Goal: Information Seeking & Learning: Learn about a topic

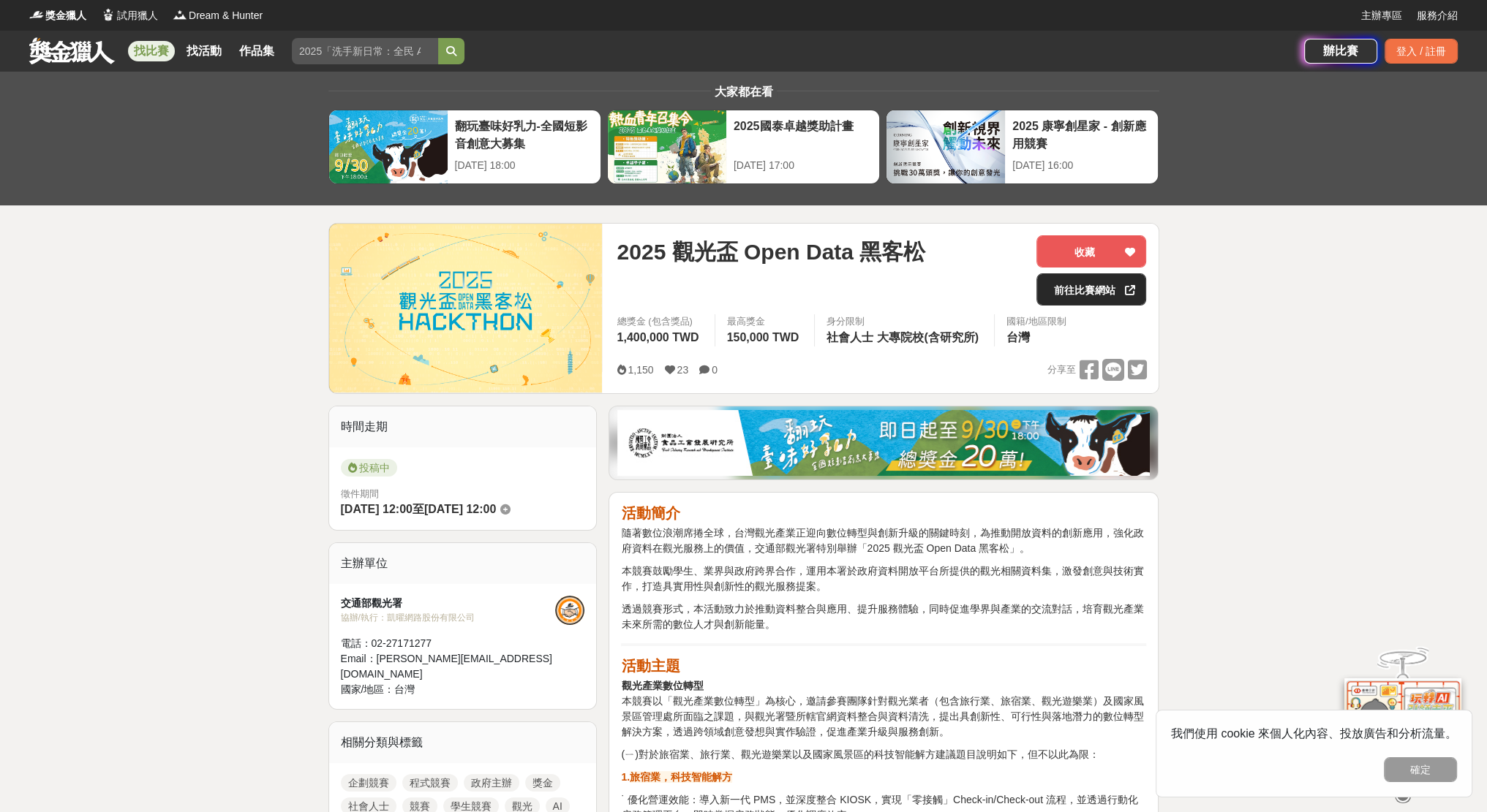
click at [1089, 293] on link "前往比賽網站" at bounding box center [1091, 290] width 110 height 32
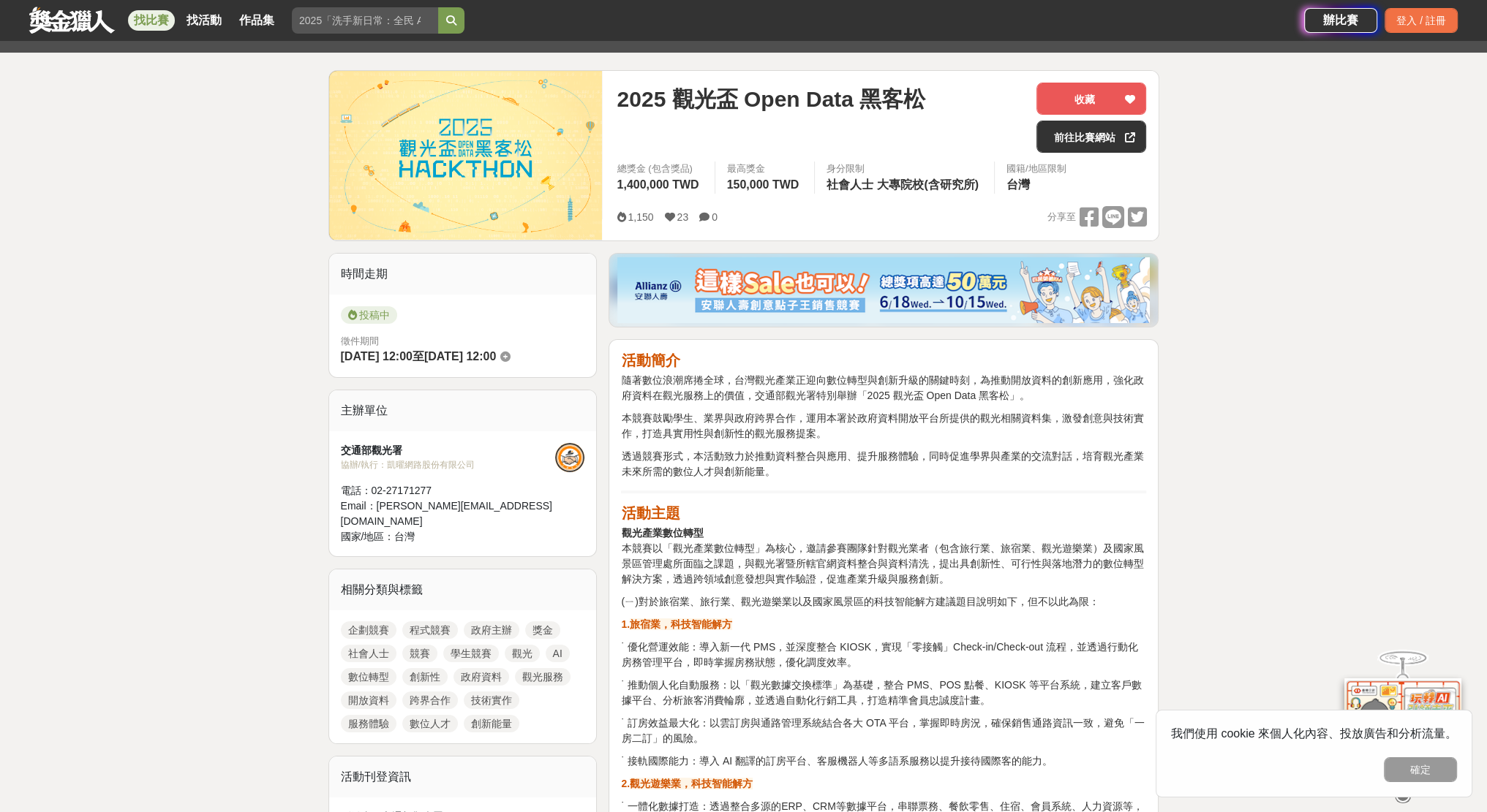
scroll to position [73, 0]
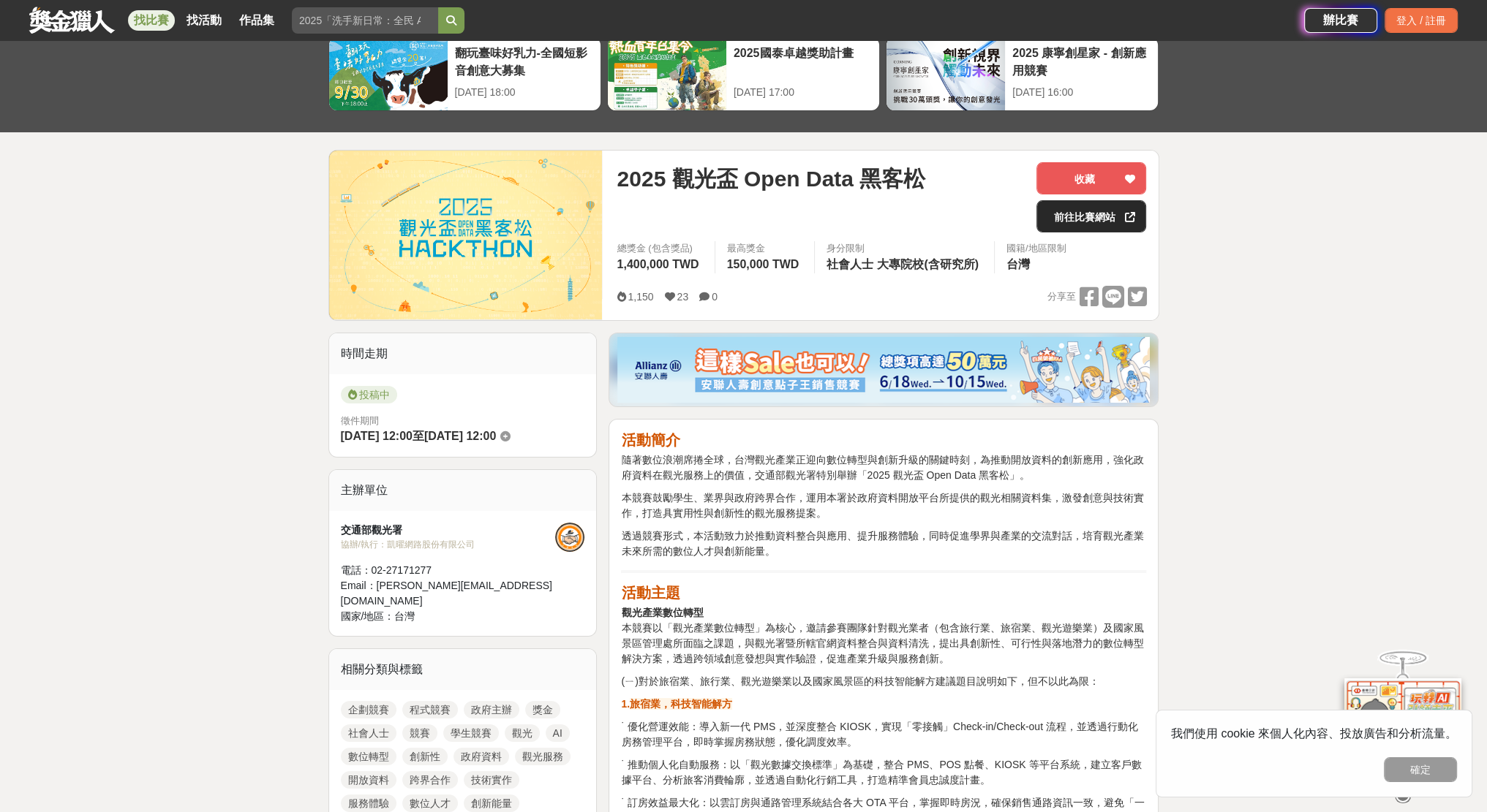
click at [1072, 224] on link "前往比賽網站" at bounding box center [1091, 216] width 110 height 32
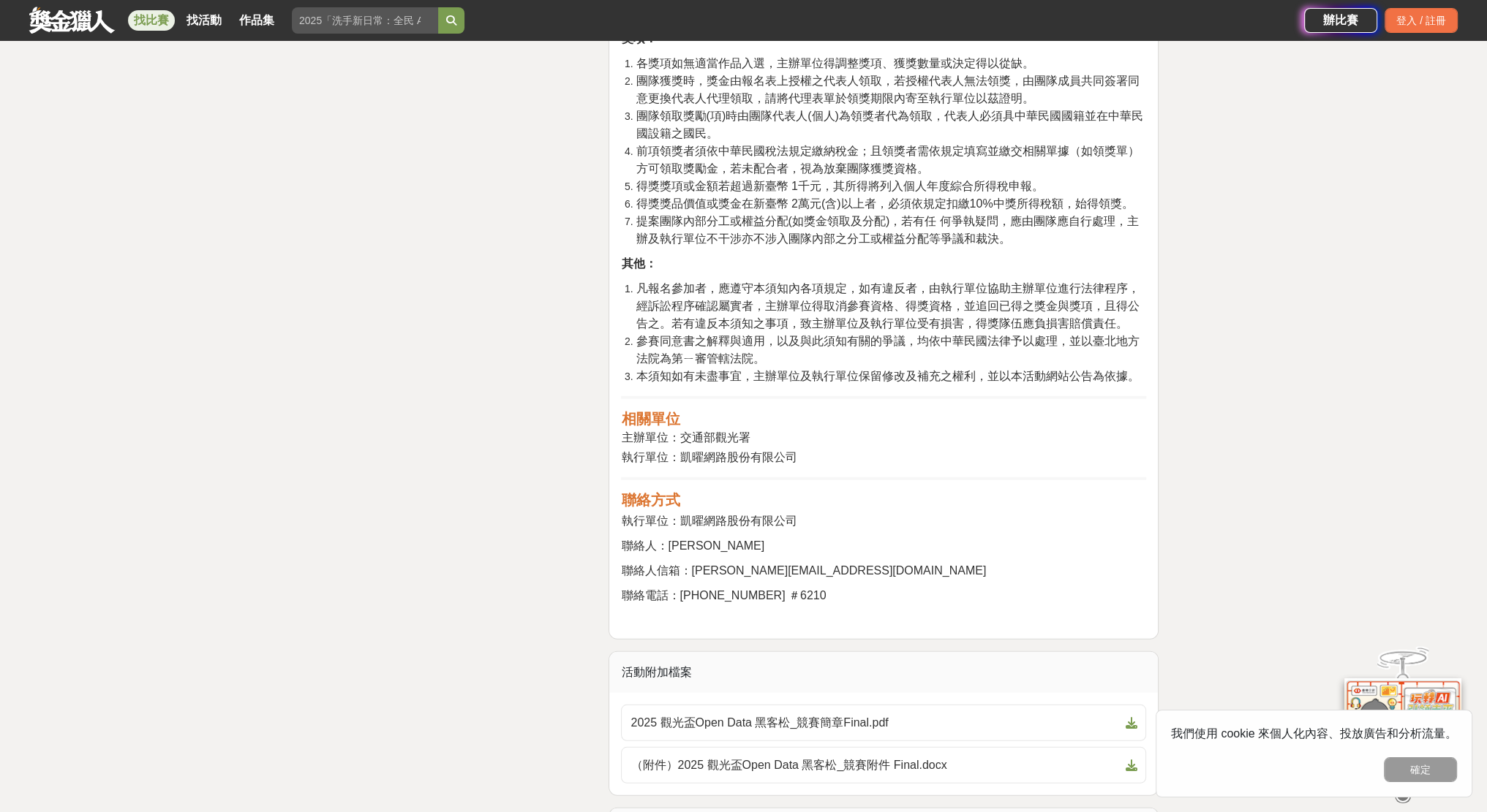
scroll to position [5335, 0]
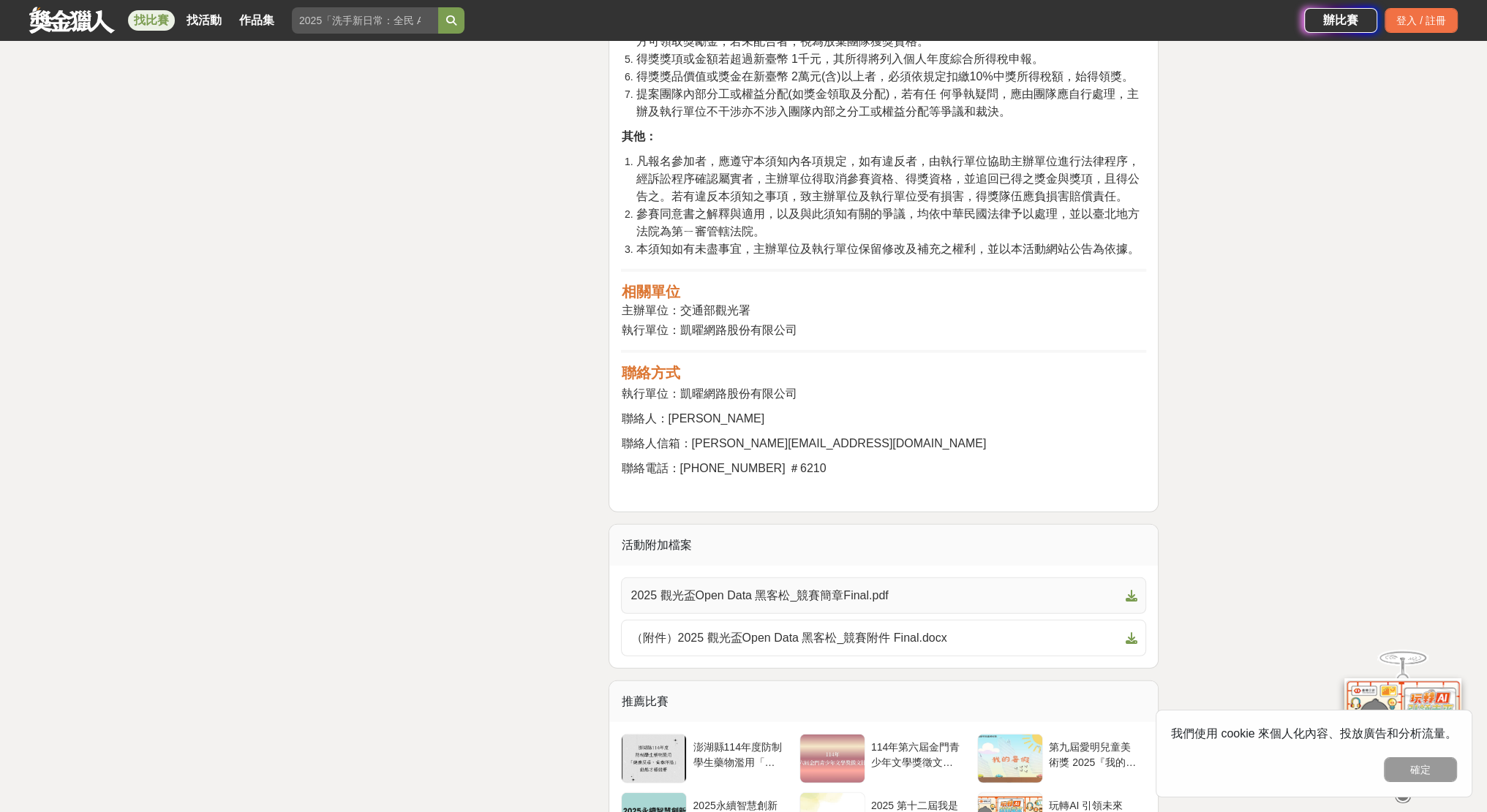
click at [863, 587] on span "2025 觀光盃Open Data 黑客松_競賽簡章Final.pdf" at bounding box center [874, 596] width 489 height 18
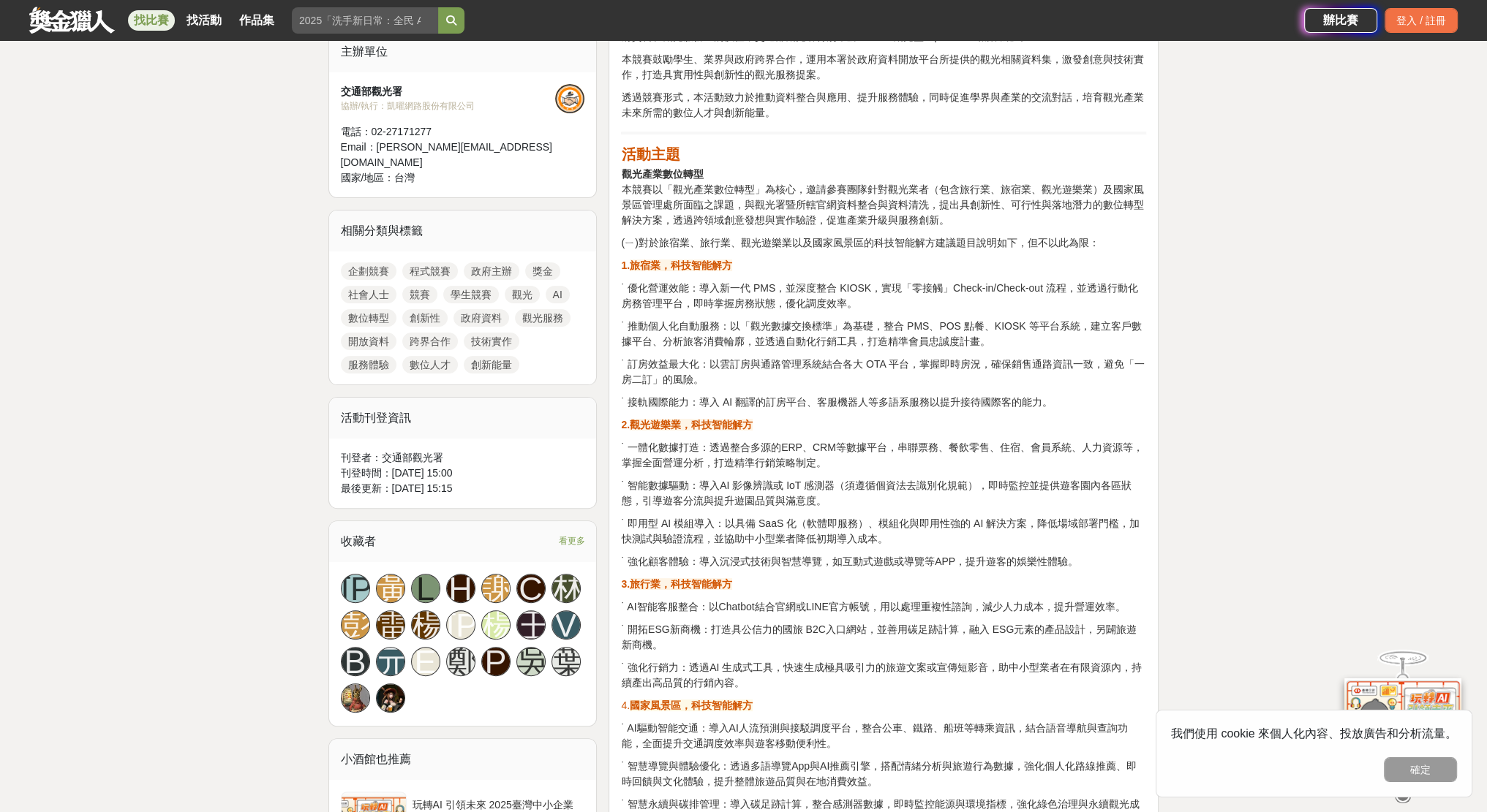
scroll to position [584, 0]
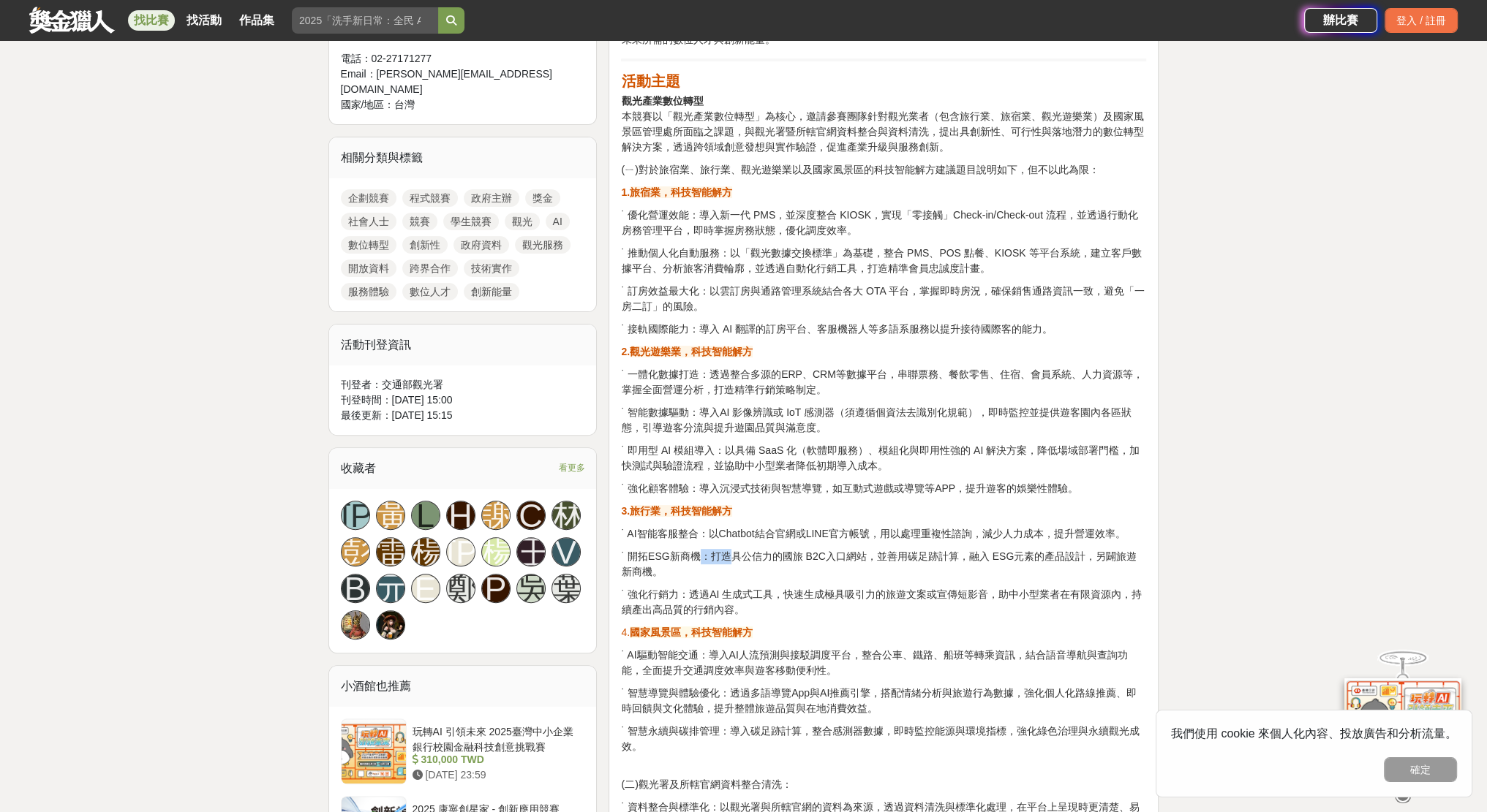
drag, startPoint x: 679, startPoint y: 543, endPoint x: 713, endPoint y: 551, distance: 34.9
click at [720, 598] on p "˙ 強化行銷力：透過AI 生成式工具，快速生成極具吸引力的旅遊文案或宣傳短影音，助中小型業者在有限資源內，持續產出高品質的行銷內容。" at bounding box center [882, 602] width 525 height 31
drag, startPoint x: 647, startPoint y: 650, endPoint x: 925, endPoint y: 674, distance: 279.0
click at [925, 674] on p "˙ AI驅動智能交通：導入AI人流預測與接駁調度平台，整合公車、鐵路、船班等轉乘資訊，結合語音導航與查詢功能，全面提升交通調度效率與遊客移動便利性。" at bounding box center [882, 662] width 525 height 31
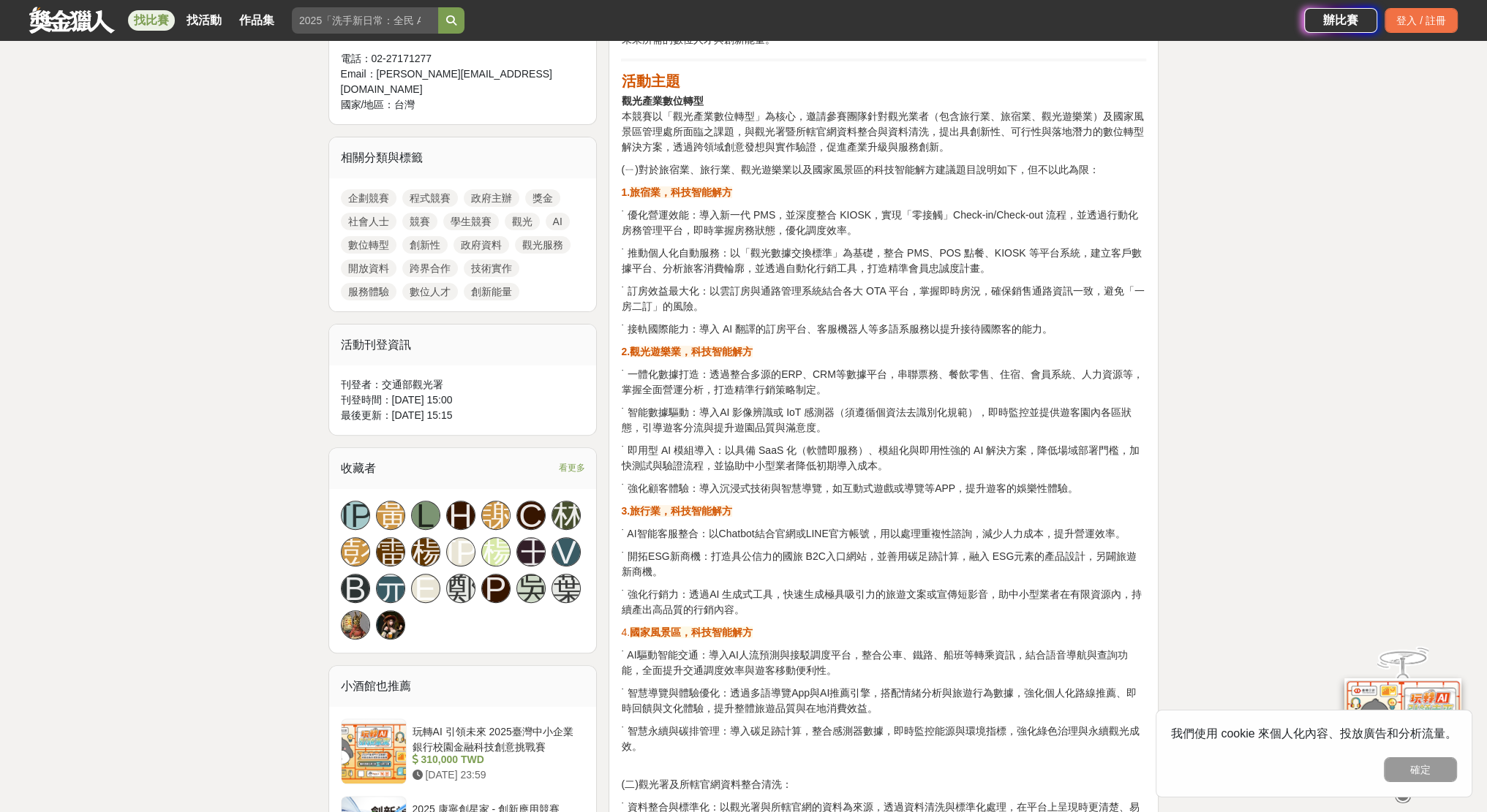
click at [805, 429] on p "˙ 智能數據驅動：導入AI 影像辨識或 IoT 感測器（須遵循個資法去識別化規範），即時監控並提供遊客園內各區狀態，引導遊客分流與提升遊園品質與滿意度。" at bounding box center [882, 419] width 525 height 31
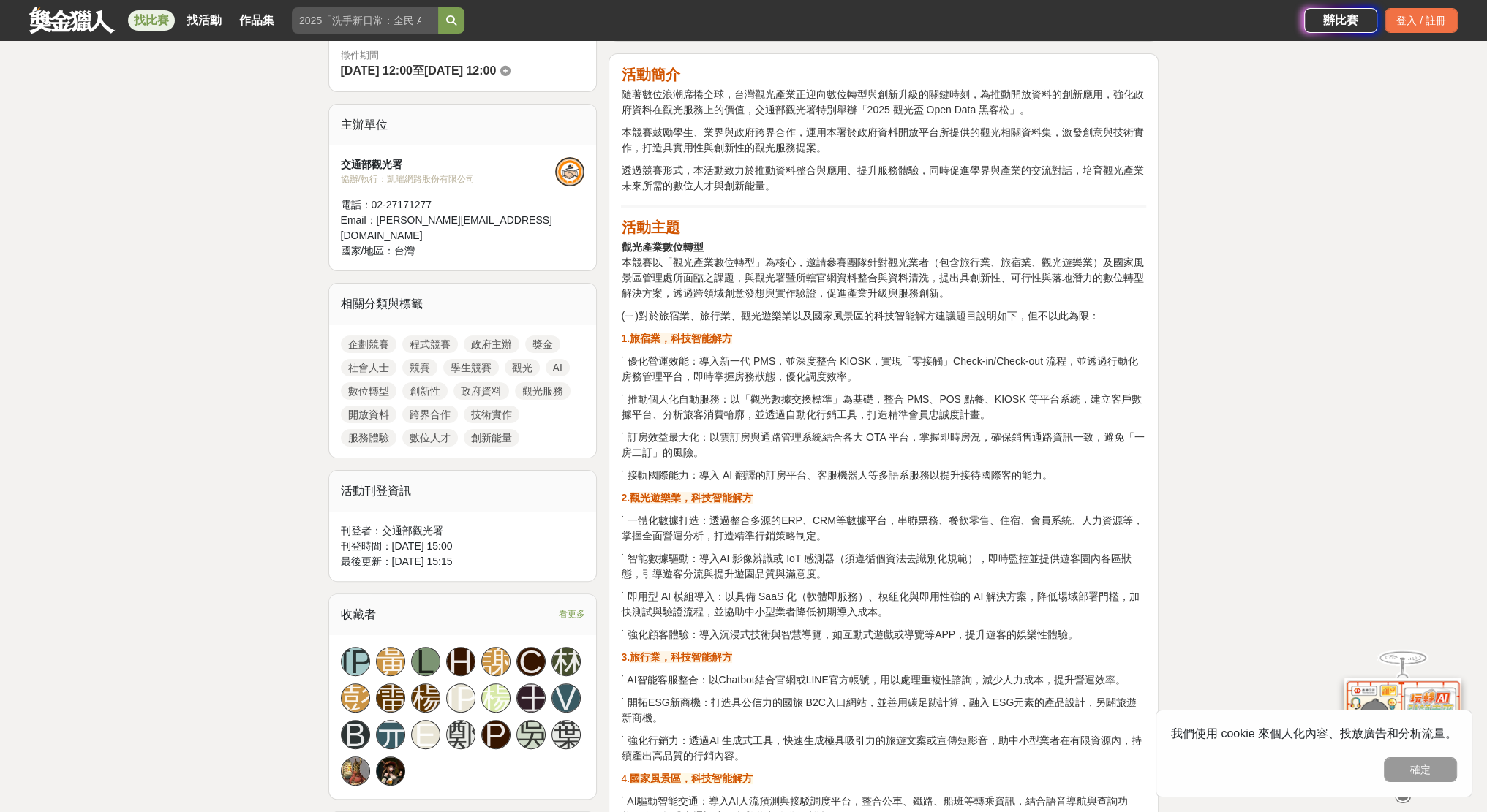
drag, startPoint x: 691, startPoint y: 410, endPoint x: 1045, endPoint y: 476, distance: 360.1
click at [756, 572] on p "˙ 智能數據驅動：導入AI 影像辨識或 IoT 感測器（須遵循個資法去識別化規範），即時監控並提供遊客園內各區狀態，引導遊客分流與提升遊園品質與滿意度。" at bounding box center [882, 566] width 525 height 31
click at [754, 533] on p "˙ 一體化數據打造：透過整合多源的ERP、CRM等數據平台，串聯票務、餐飲零售、住宿、會員系統、人力資源等，掌握全面營運分析，打造精準行銷策略制定。" at bounding box center [882, 528] width 525 height 31
drag, startPoint x: 892, startPoint y: 513, endPoint x: 919, endPoint y: 516, distance: 27.2
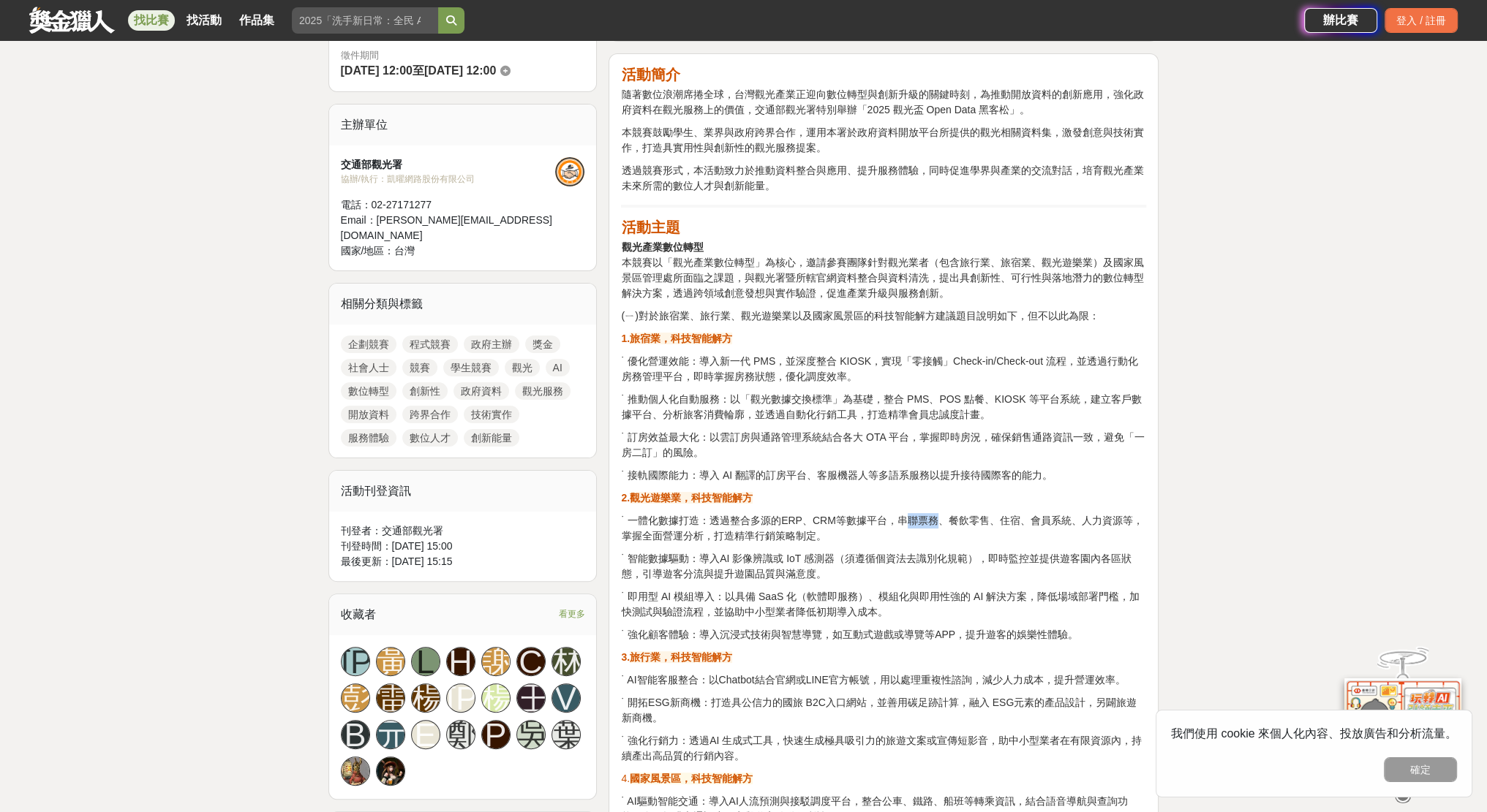
click at [919, 516] on p "˙ 一體化數據打造：透過整合多源的ERP、CRM等數據平台，串聯票務、餐飲零售、住宿、會員系統、人力資源等，掌握全面營運分析，打造精準行銷策略制定。" at bounding box center [882, 528] width 525 height 31
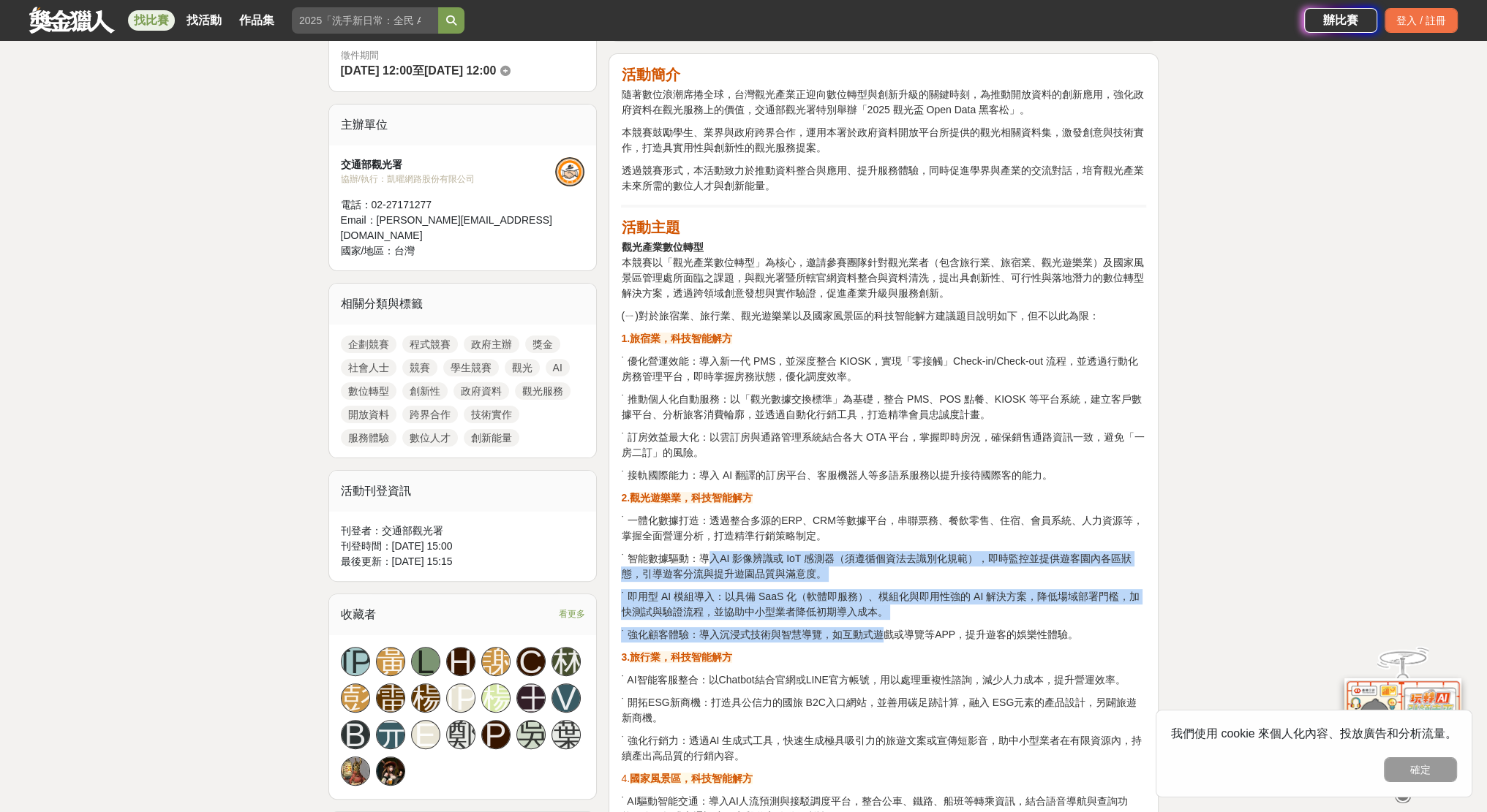
drag, startPoint x: 697, startPoint y: 543, endPoint x: 864, endPoint y: 633, distance: 189.7
drag, startPoint x: 711, startPoint y: 592, endPoint x: 694, endPoint y: 577, distance: 22.7
click at [711, 592] on p "˙ 即用型 AI 模組導入：以具備 SaaS 化（軟體即服務）、模組化與即用性強的 AI 解決方案，降低場域部署門檻，加快測試與驗證流程，並協助中小型業者降低…" at bounding box center [882, 604] width 525 height 31
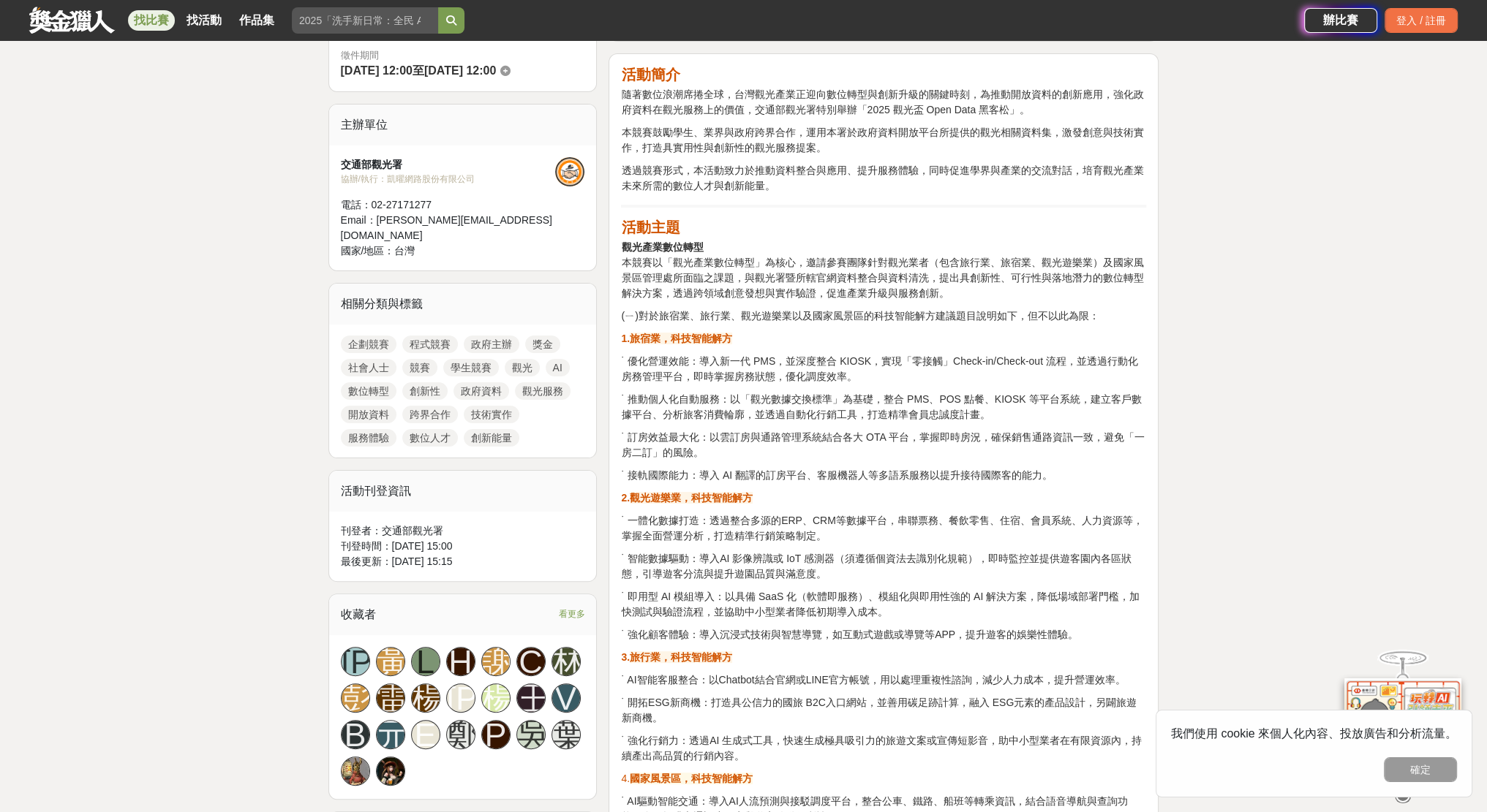
click at [648, 540] on p "˙ 一體化數據打造：透過整合多源的ERP、CRM等數據平台，串聯票務、餐飲零售、住宿、會員系統、人力資源等，掌握全面營運分析，打造精準行銷策略制定。" at bounding box center [882, 528] width 525 height 31
drag, startPoint x: 638, startPoint y: 499, endPoint x: 990, endPoint y: 616, distance: 370.9
click at [903, 634] on p "˙ 強化顧客體驗：導入沉浸式技術與智慧導覽，如互動式遊戲或導覽等APP，提升遊客的娛樂性體驗。" at bounding box center [882, 634] width 525 height 15
drag, startPoint x: 1072, startPoint y: 637, endPoint x: 623, endPoint y: 503, distance: 468.6
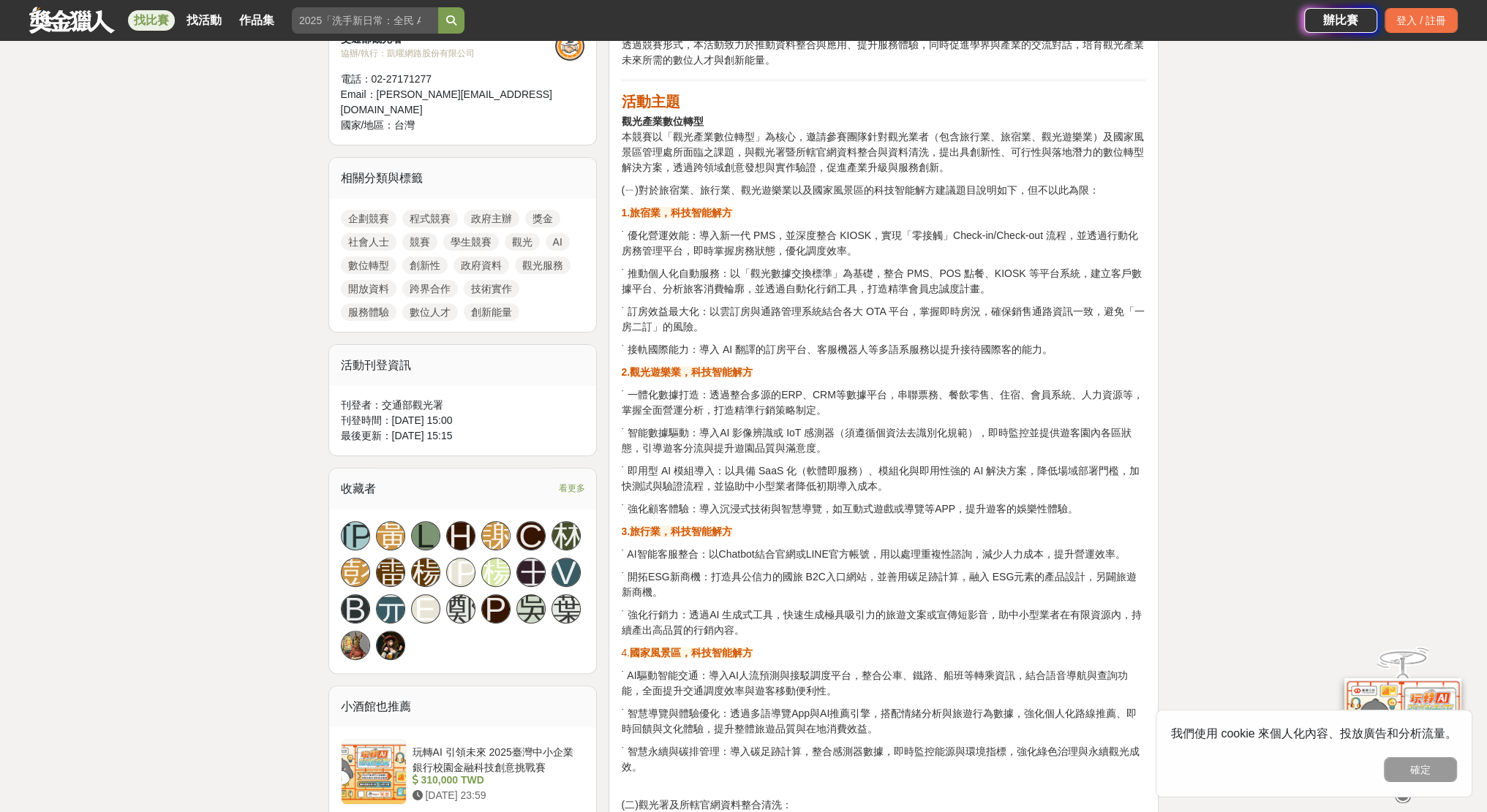
scroll to position [658, 0]
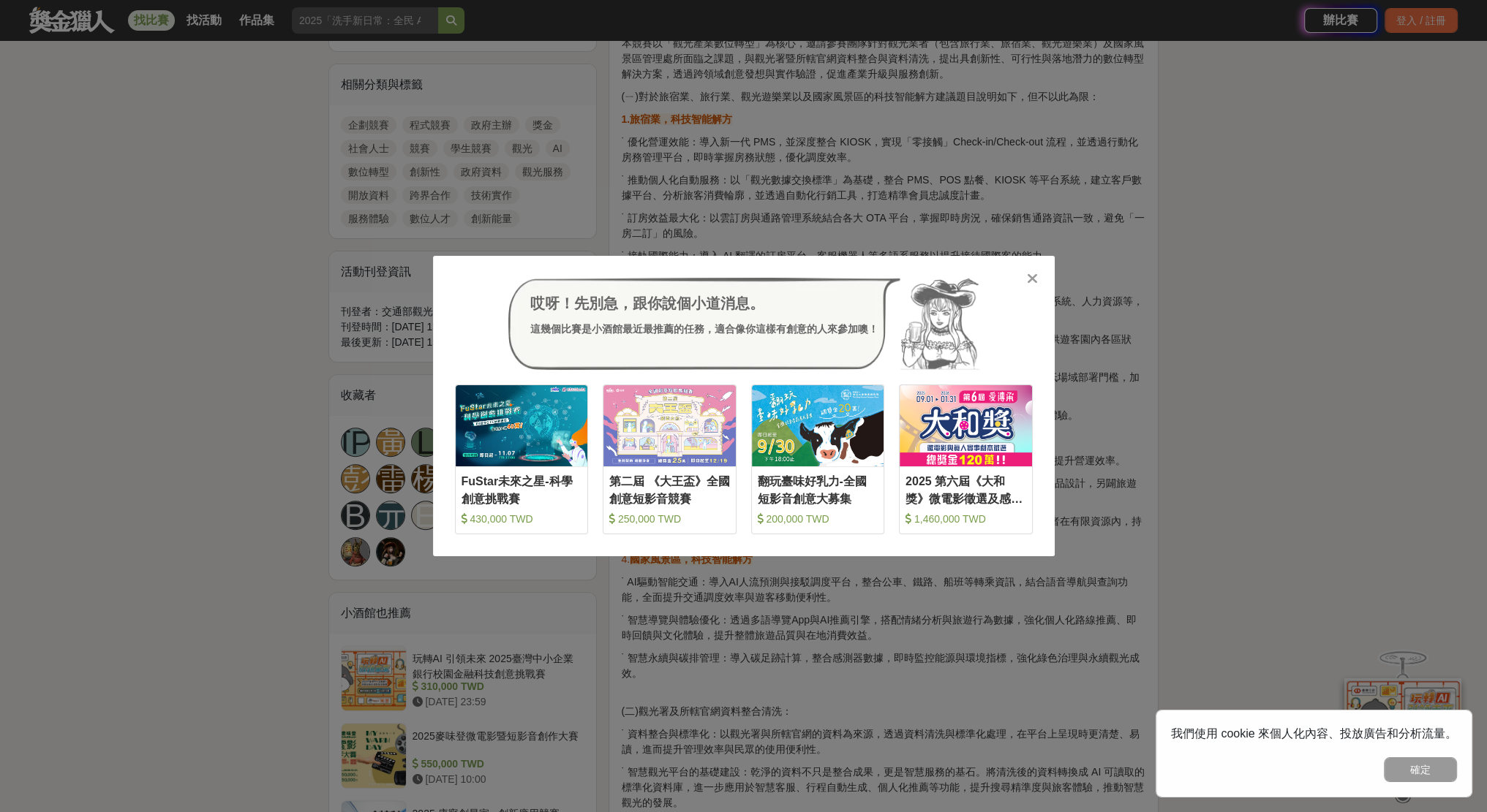
click at [1027, 280] on icon at bounding box center [1031, 278] width 11 height 15
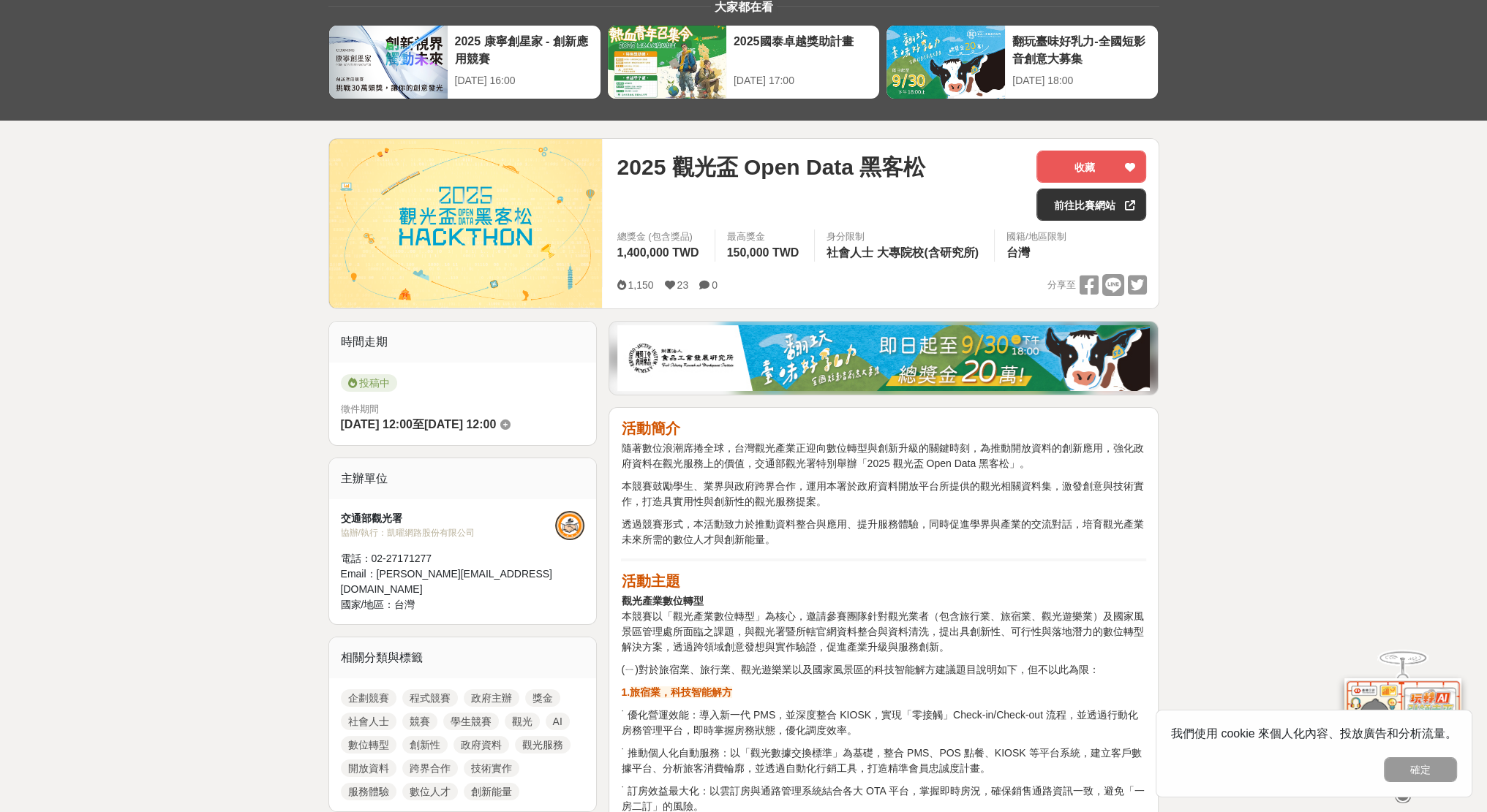
scroll to position [0, 0]
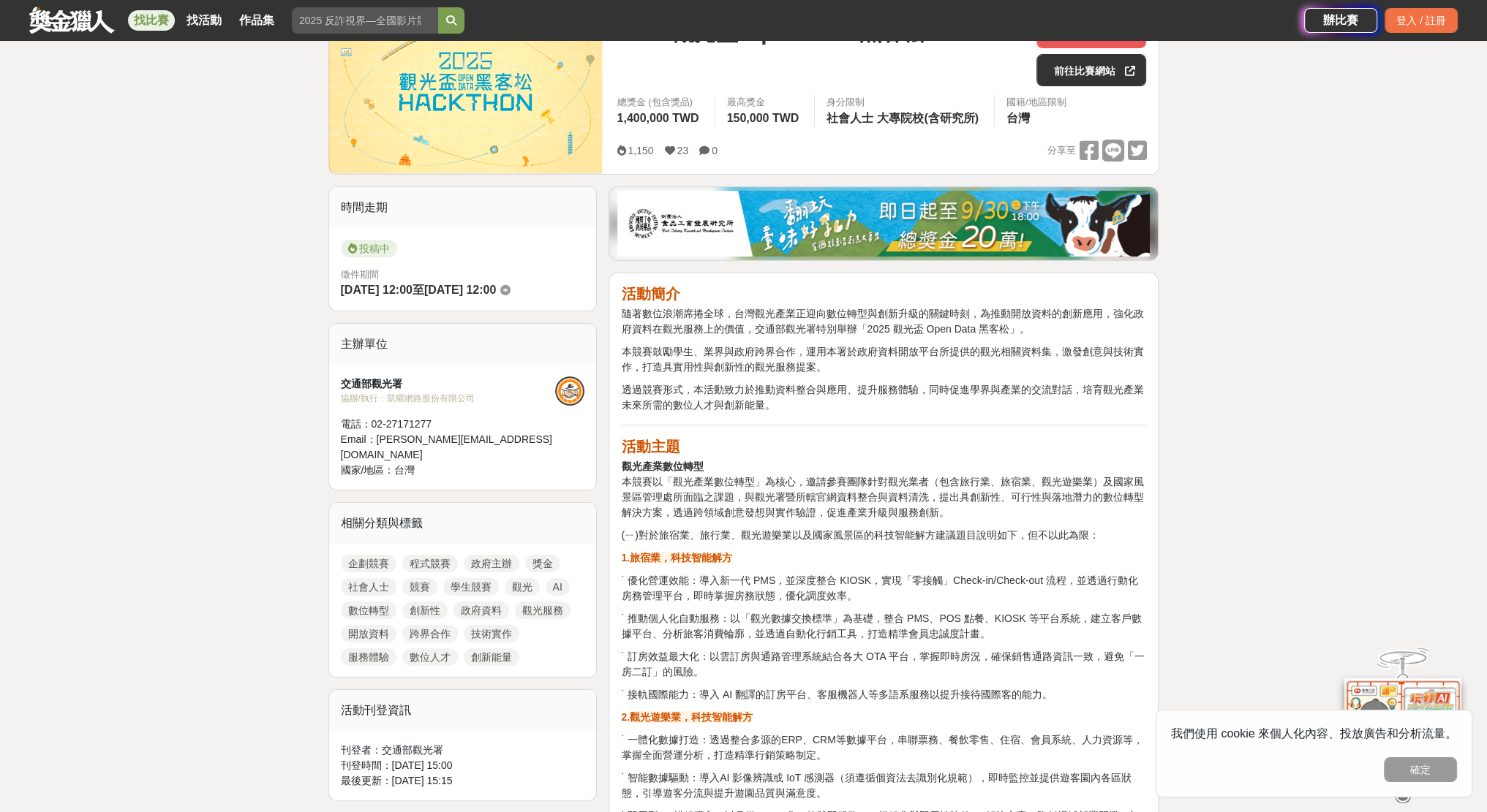
scroll to position [293, 0]
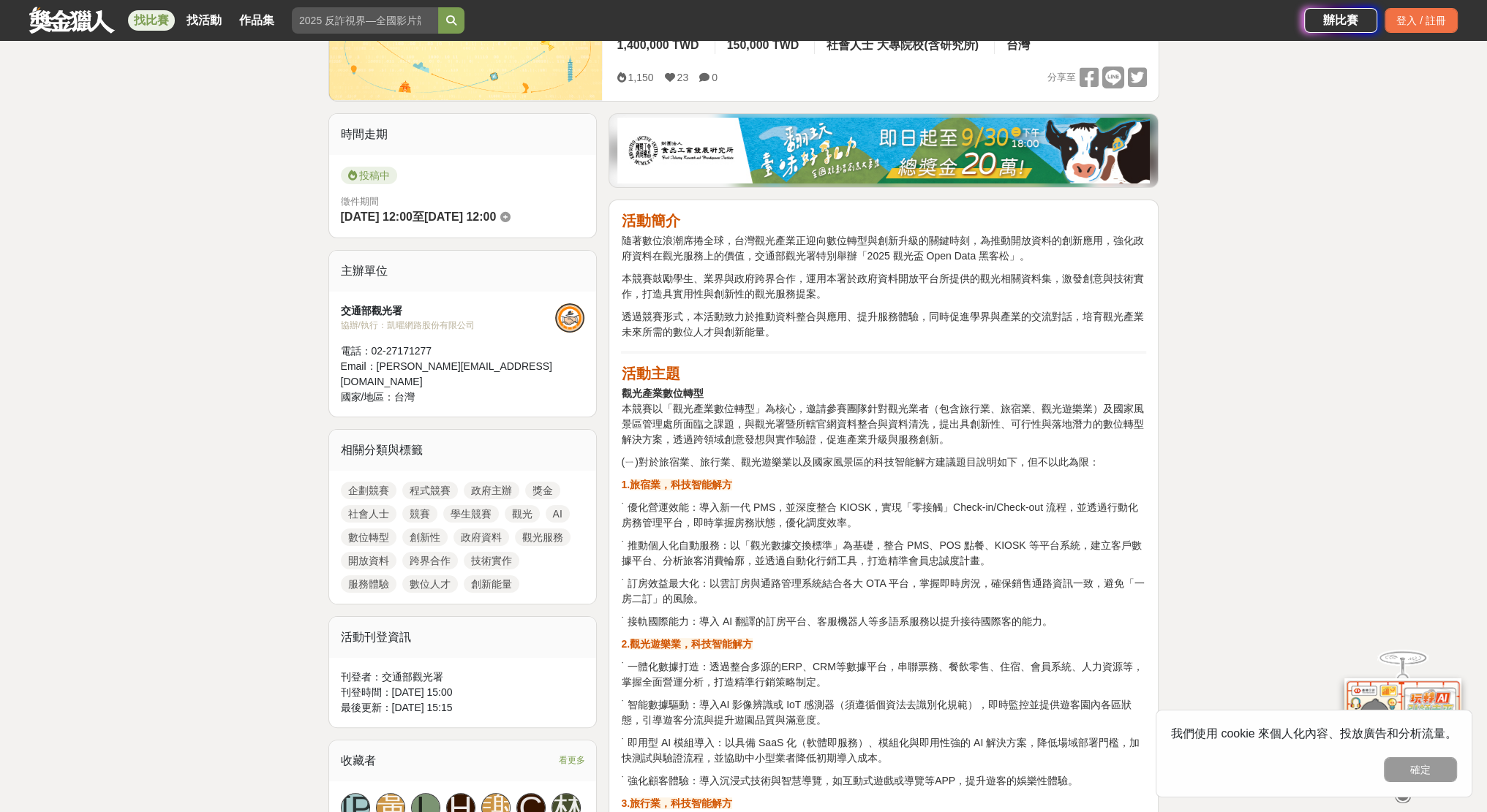
click at [953, 502] on p "˙ 優化營運效能：導入新一代 PMS，並深度整合 KIOSK，實現「零接觸」Check-in/Check-out 流程，並透過行動化房務管理平台，即時掌握房務…" at bounding box center [882, 515] width 525 height 31
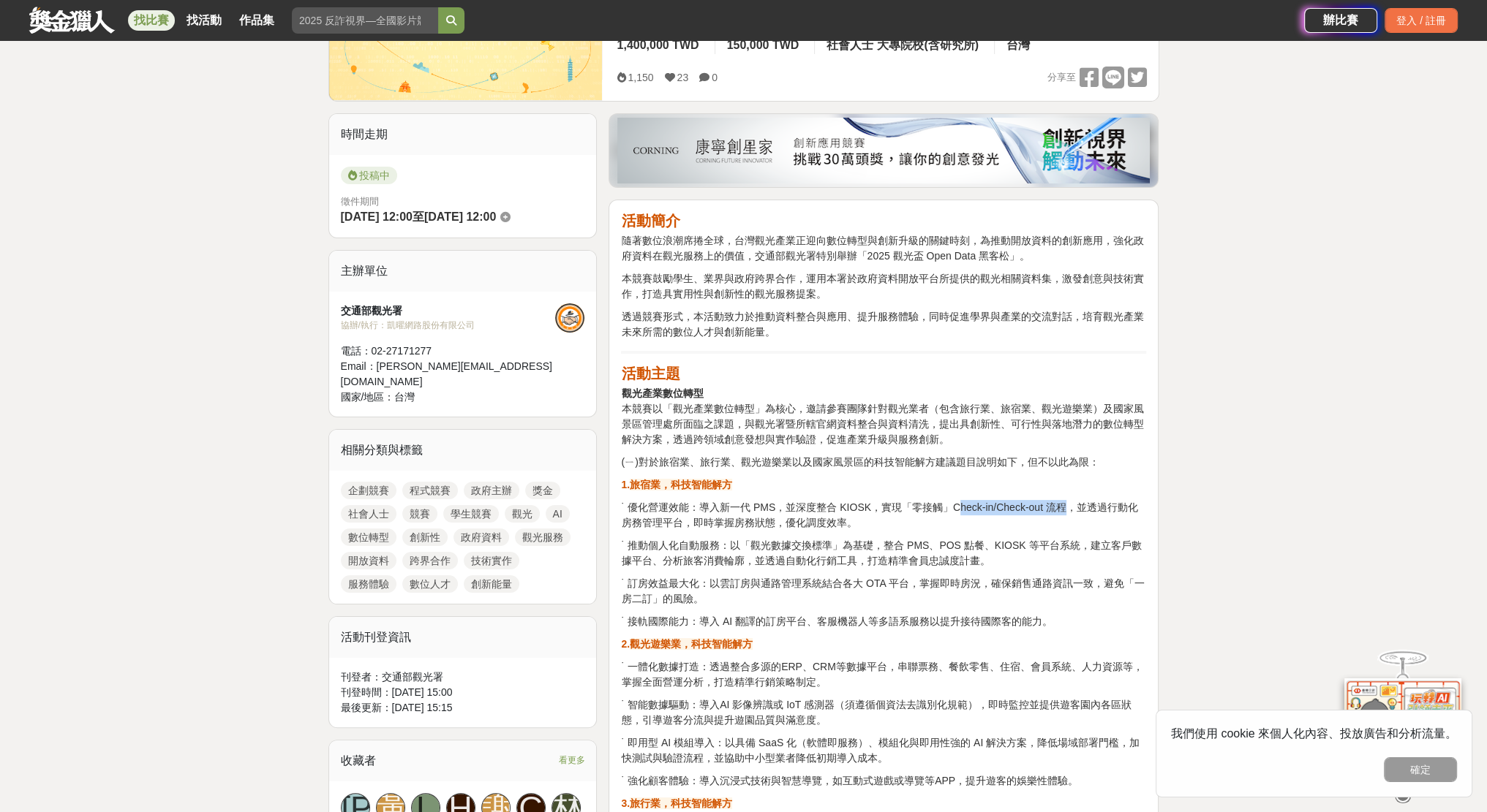
drag, startPoint x: 948, startPoint y: 502, endPoint x: 1050, endPoint y: 502, distance: 102.0
click at [1050, 502] on p "˙ 優化營運效能：導入新一代 PMS，並深度整合 KIOSK，實現「零接觸」Check-in/Check-out 流程，並透過行動化房務管理平台，即時掌握房務…" at bounding box center [882, 515] width 525 height 31
click at [1000, 500] on p "˙ 優化營運效能：導入新一代 PMS，並深度整合 KIOSK，實現「零接觸」Check-in/Check-out 流程，並透過行動化房務管理平台，即時掌握房務…" at bounding box center [882, 515] width 525 height 31
drag, startPoint x: 951, startPoint y: 502, endPoint x: 1048, endPoint y: 502, distance: 97.0
click at [1048, 502] on p "˙ 優化營運效能：導入新一代 PMS，並深度整合 KIOSK，實現「零接觸」Check-in/Check-out 流程，並透過行動化房務管理平台，即時掌握房務…" at bounding box center [882, 515] width 525 height 31
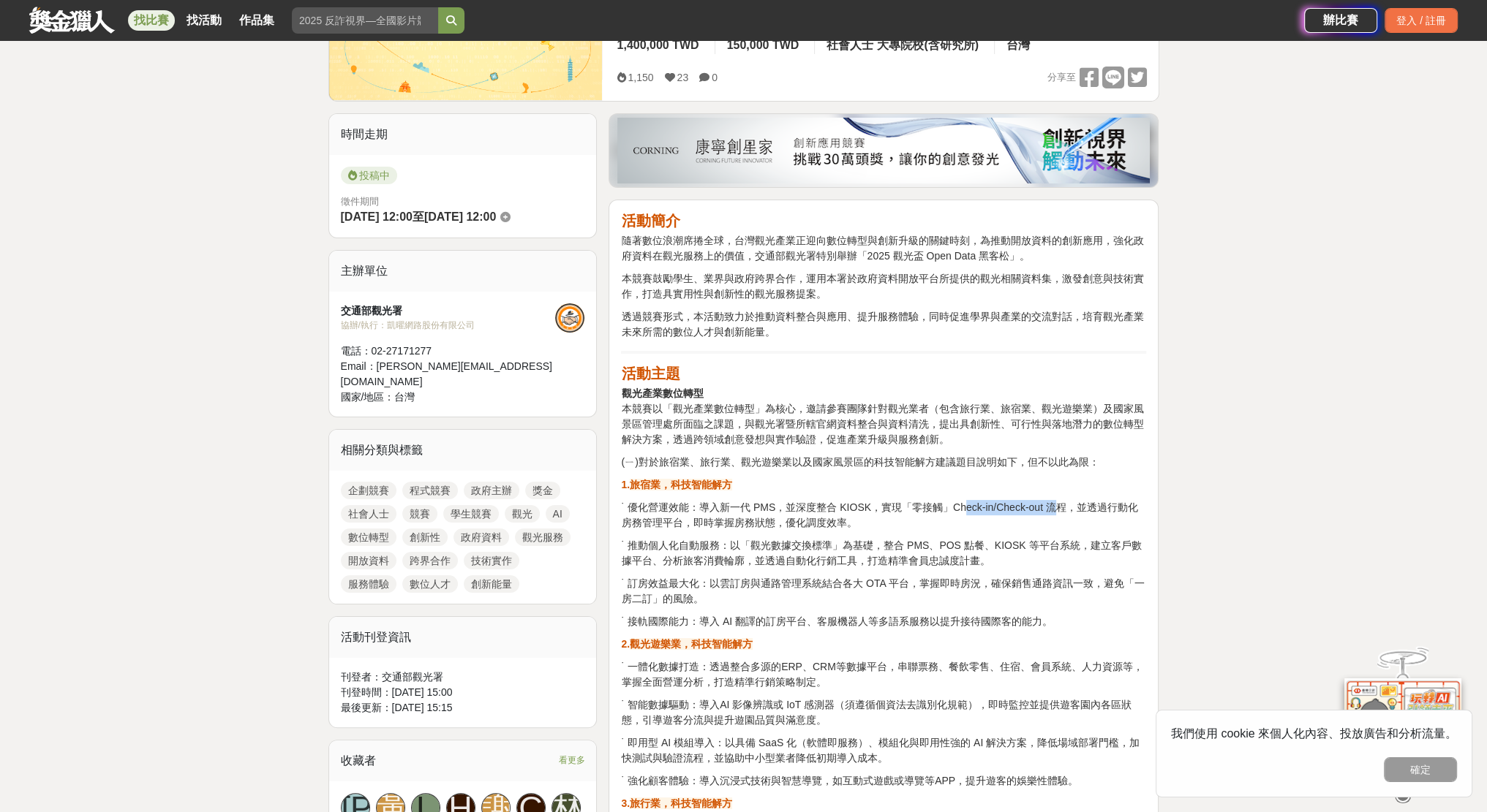
copy p "Check-in/Check-out"
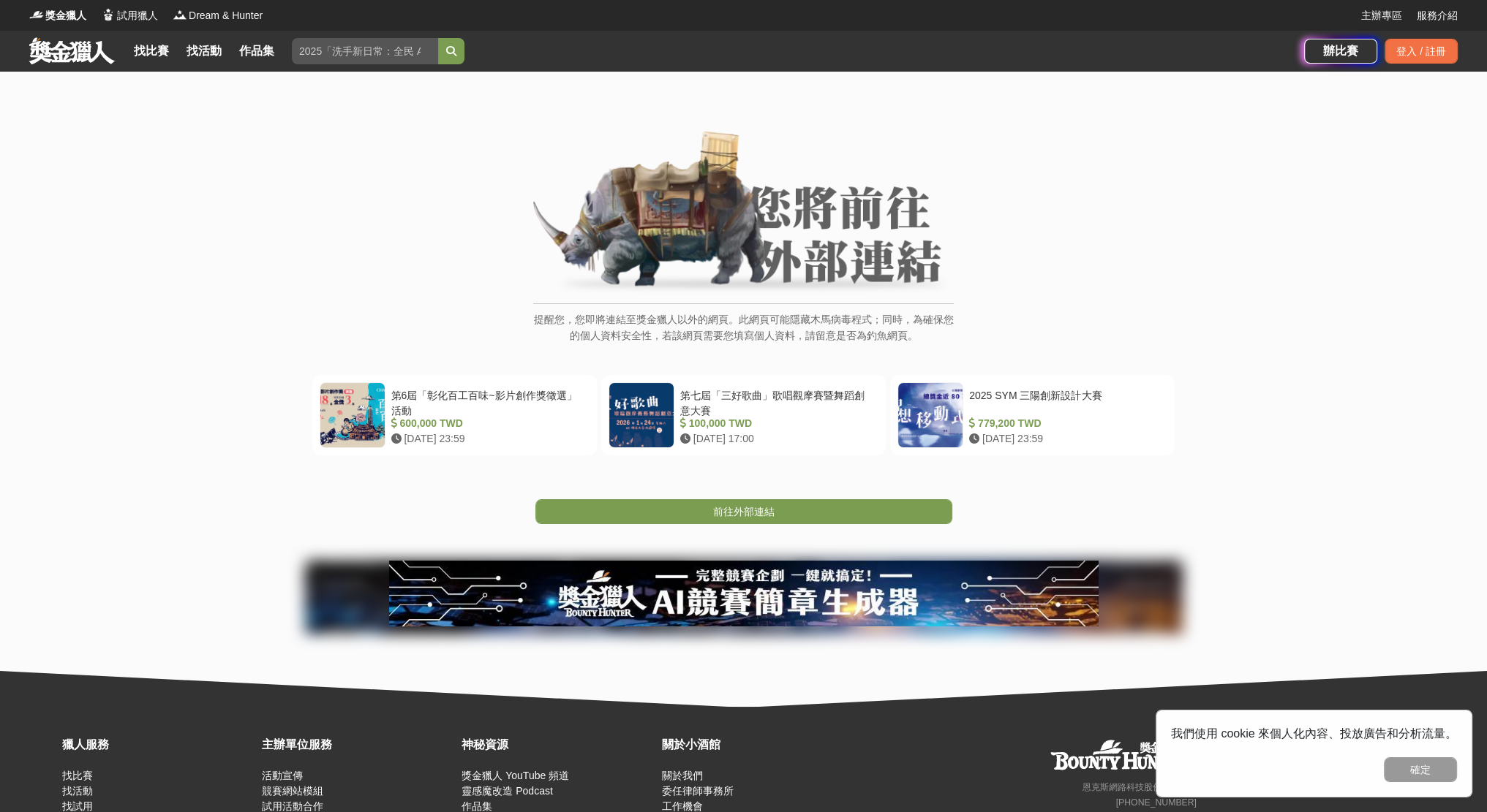
scroll to position [73, 0]
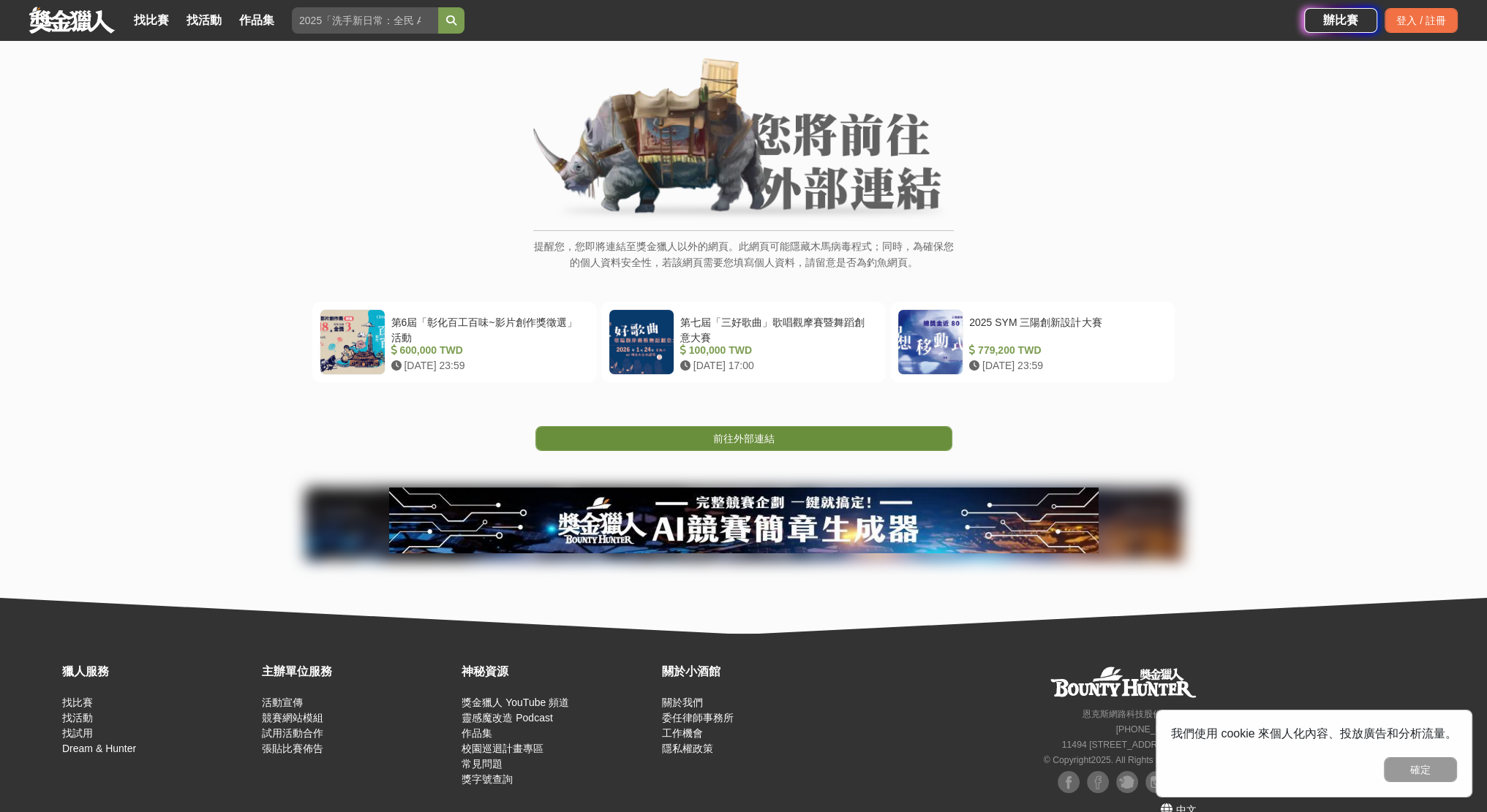
click at [775, 434] on link "前往外部連結" at bounding box center [744, 438] width 417 height 25
